Goal: Transaction & Acquisition: Book appointment/travel/reservation

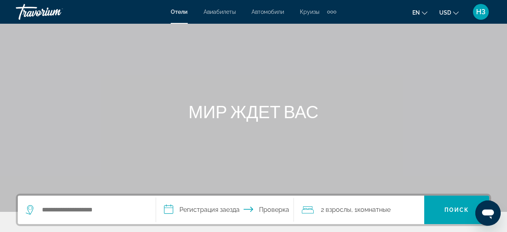
scroll to position [41, 0]
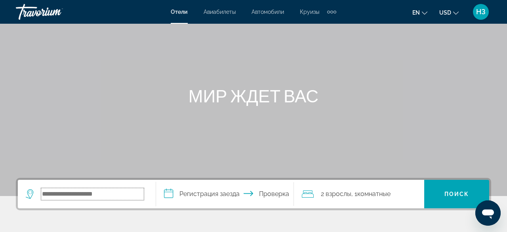
click at [49, 195] on input "Поиск виджет" at bounding box center [92, 194] width 102 height 12
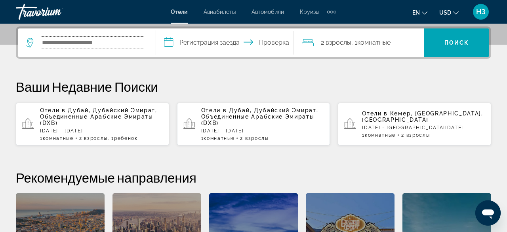
scroll to position [193, 0]
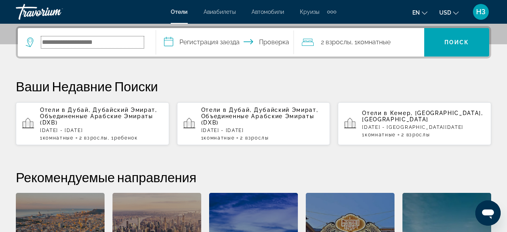
type input "*"
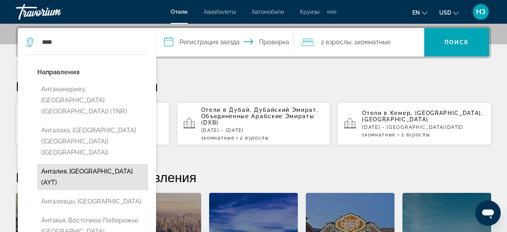
click at [86, 164] on button "Анталия, [GEOGRAPHIC_DATA] (AYT)" at bounding box center [92, 177] width 111 height 26
type input "**********"
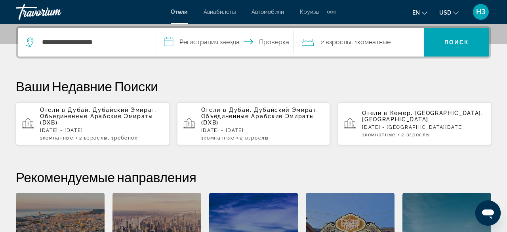
click at [169, 42] on input "**********" at bounding box center [226, 43] width 141 height 31
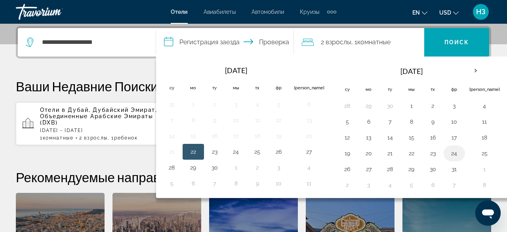
click at [448, 153] on button "24" at bounding box center [454, 153] width 13 height 11
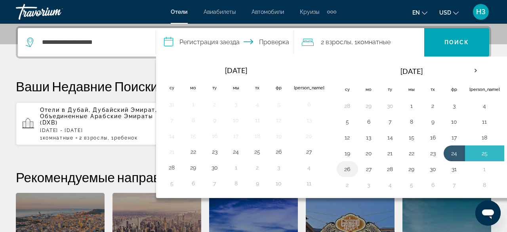
click at [341, 167] on button "26" at bounding box center [347, 169] width 13 height 11
type input "**********"
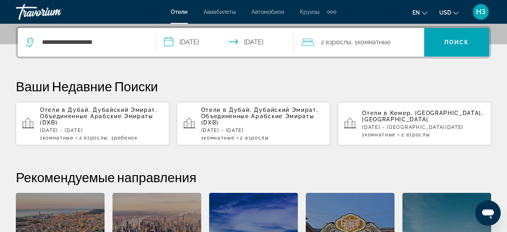
click at [307, 41] on icon "Путешественники: 2 взрослых, 0 детей" at bounding box center [308, 42] width 12 height 7
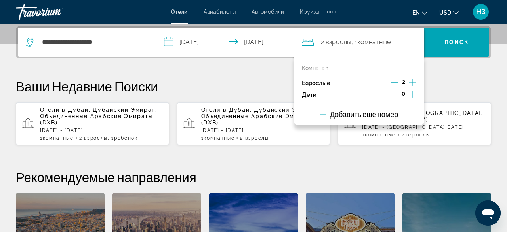
click at [457, 78] on p "Ваши Недавние Поиски" at bounding box center [253, 86] width 475 height 16
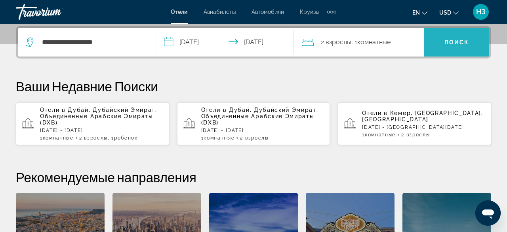
click at [454, 40] on span "Поиск" at bounding box center [456, 42] width 25 height 6
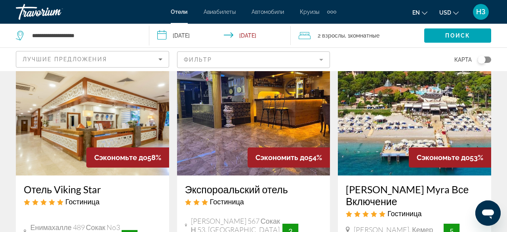
scroll to position [41, 0]
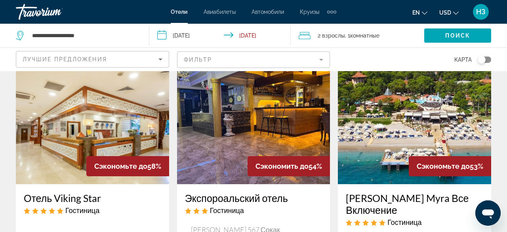
click at [266, 133] on img "Основной контент" at bounding box center [253, 121] width 153 height 127
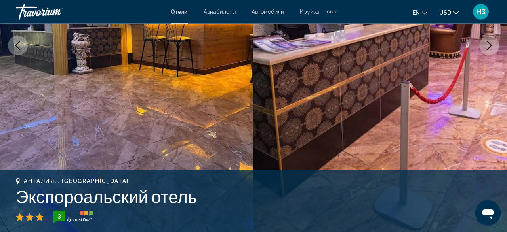
scroll to position [206, 0]
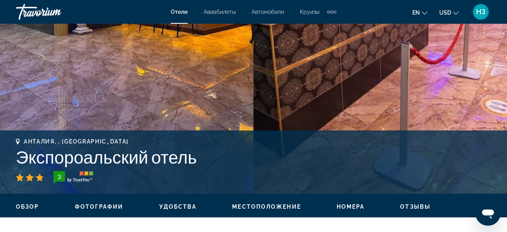
click at [268, 205] on span "Местоположение" at bounding box center [266, 207] width 68 height 6
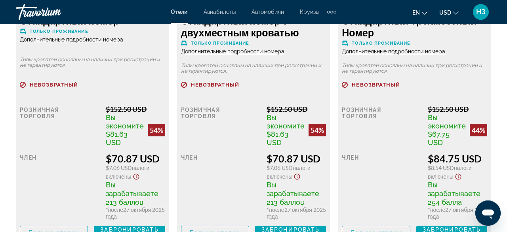
scroll to position [1391, 0]
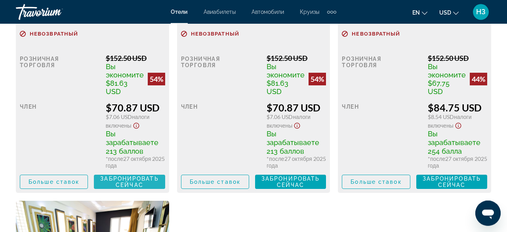
click at [123, 182] on span "Забронировать сейчас" at bounding box center [129, 182] width 58 height 13
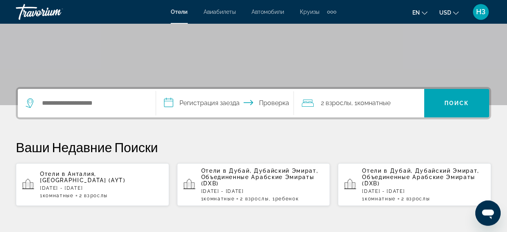
scroll to position [123, 0]
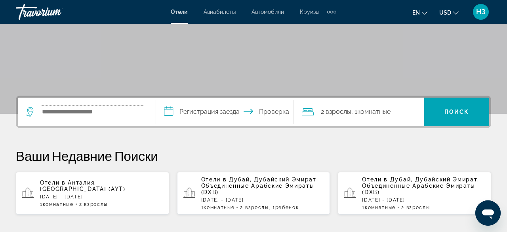
click at [48, 113] on input "Поиск виджет" at bounding box center [92, 112] width 102 height 12
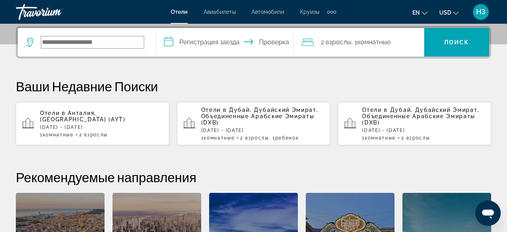
scroll to position [193, 0]
click at [47, 42] on input "Поиск виджет" at bounding box center [92, 42] width 102 height 12
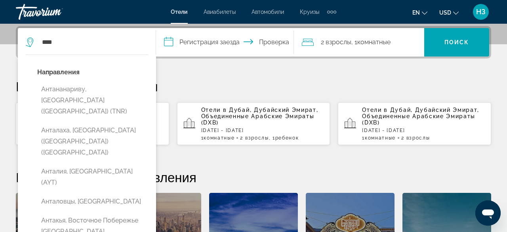
click at [97, 164] on button "Анталия, [GEOGRAPHIC_DATA] (AYT)" at bounding box center [92, 177] width 111 height 26
type input "**********"
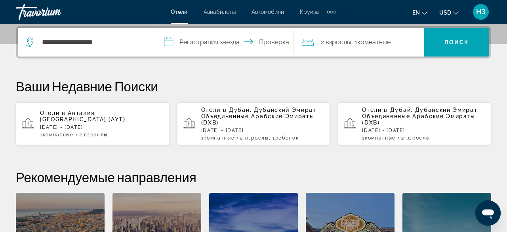
click at [169, 42] on input "**********" at bounding box center [226, 43] width 141 height 31
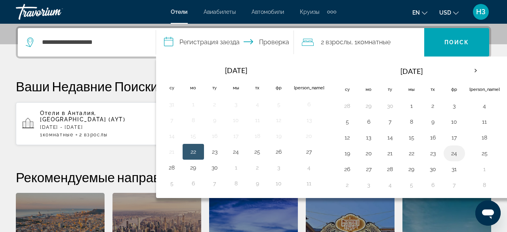
click at [448, 152] on button "24" at bounding box center [454, 153] width 13 height 11
click at [469, 151] on button "25" at bounding box center [484, 153] width 30 height 11
type input "**********"
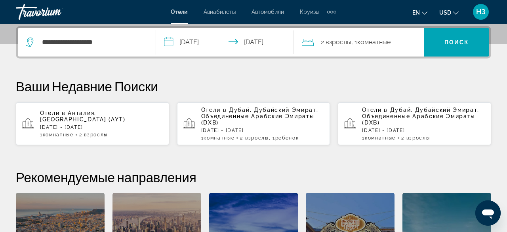
click at [309, 41] on icon "Путешественники: 2 взрослых, 0 детей" at bounding box center [308, 42] width 12 height 9
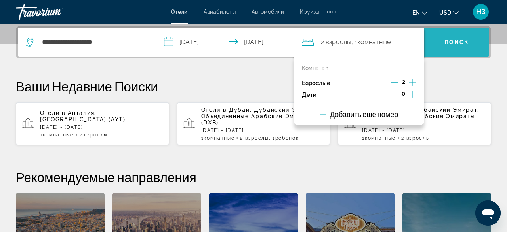
click at [456, 40] on span "Поиск" at bounding box center [456, 42] width 25 height 6
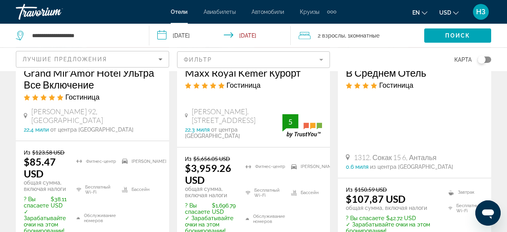
scroll to position [1235, 0]
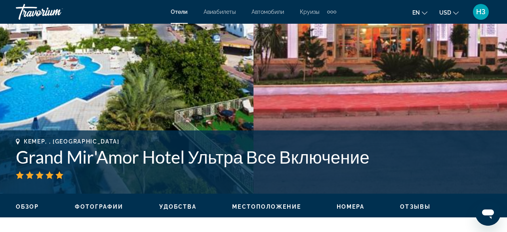
scroll to position [247, 0]
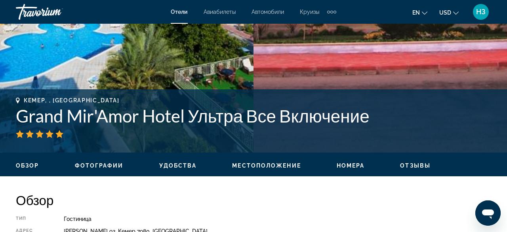
click at [268, 165] on span "Местоположение" at bounding box center [266, 166] width 68 height 6
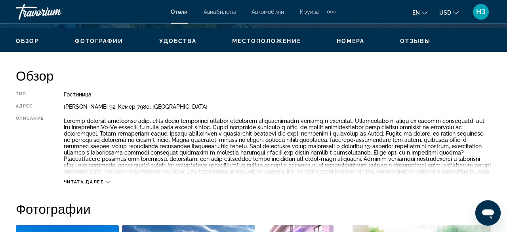
scroll to position [369, 0]
